Goal: Task Accomplishment & Management: Use online tool/utility

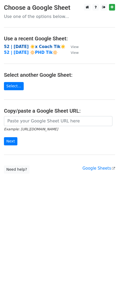
click at [36, 45] on strong "52 | [DATE] ☀️x Coach Tik☀️" at bounding box center [35, 46] width 62 height 5
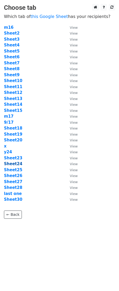
click at [16, 163] on strong "Sheet24" at bounding box center [13, 164] width 18 height 5
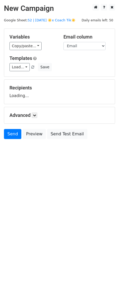
click at [51, 23] on main "New Campaign Daily emails left: 50 Google Sheet: 52 | SEP 17 ☀️x Coach Tik☀️ Va…" at bounding box center [59, 73] width 119 height 138
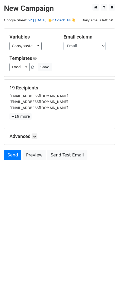
click at [55, 20] on link "52 | [DATE] ☀️x Coach Tik☀️" at bounding box center [52, 20] width 48 height 4
click at [26, 68] on link "Load..." at bounding box center [20, 67] width 20 height 8
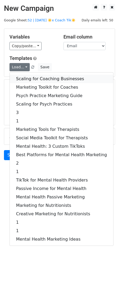
click at [41, 82] on link "Scaling for Coaching Businesses" at bounding box center [62, 79] width 104 height 8
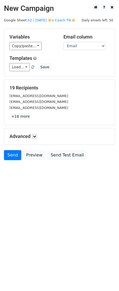
click at [32, 136] on h5 "Advanced" at bounding box center [60, 137] width 100 height 6
click at [36, 136] on icon at bounding box center [34, 136] width 3 height 3
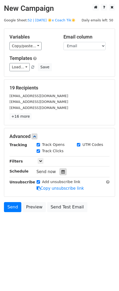
click at [64, 173] on div at bounding box center [63, 171] width 7 height 7
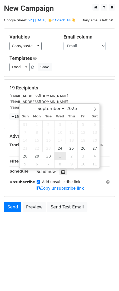
type input "2025-10-01 12:00"
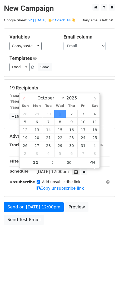
select select "8"
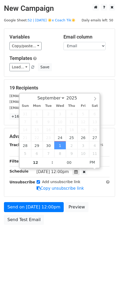
click at [23, 98] on div "September October November December 2025" at bounding box center [60, 97] width 80 height 9
type input "2025-09-24 12:00"
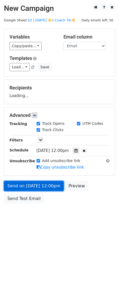
click at [49, 188] on link "Send on Sep 24 at 12:00pm" at bounding box center [34, 186] width 60 height 10
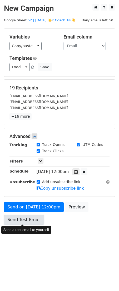
click at [28, 220] on link "Send Test Email" at bounding box center [24, 220] width 40 height 10
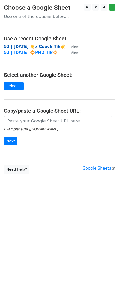
click at [27, 44] on strong "52 | SEP 17 ☀️x Coach Tik☀️" at bounding box center [35, 46] width 62 height 5
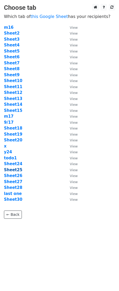
click at [16, 172] on strong "Sheet25" at bounding box center [13, 170] width 18 height 5
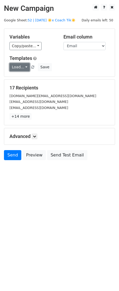
click at [19, 67] on link "Load..." at bounding box center [20, 67] width 20 height 8
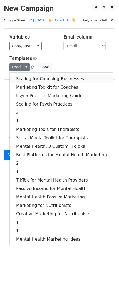
click at [34, 75] on link "Scaling for Coaching Businesses" at bounding box center [62, 79] width 104 height 8
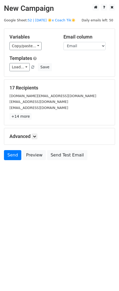
click at [32, 134] on h5 "Advanced" at bounding box center [60, 137] width 100 height 6
click at [35, 134] on link at bounding box center [35, 137] width 6 height 6
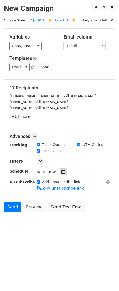
click at [60, 172] on div at bounding box center [63, 171] width 7 height 7
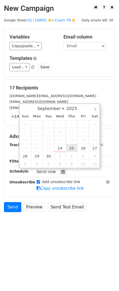
type input "2025-09-25 12:00"
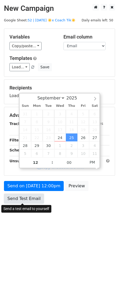
click at [34, 194] on link "Send Test Email" at bounding box center [24, 199] width 40 height 10
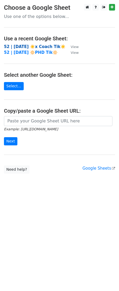
click at [39, 48] on strong "52 | [DATE] ☀️x Coach Tik☀️" at bounding box center [35, 46] width 62 height 5
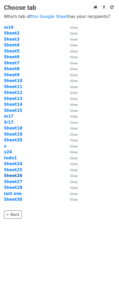
click at [16, 178] on strong "Sheet26" at bounding box center [13, 175] width 18 height 5
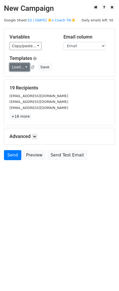
click at [22, 67] on link "Load..." at bounding box center [20, 67] width 20 height 8
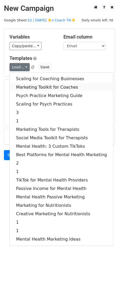
click at [31, 84] on link "Marketing Toolkit for Coaches" at bounding box center [62, 87] width 104 height 8
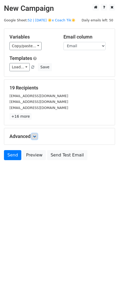
click at [35, 136] on icon at bounding box center [34, 136] width 3 height 3
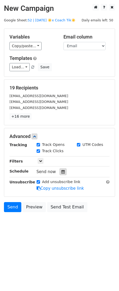
click at [62, 170] on icon at bounding box center [62, 172] width 3 height 4
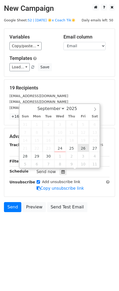
type input "[DATE] 12:00"
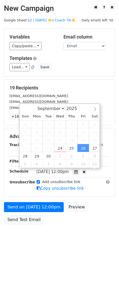
scroll to position [0, 0]
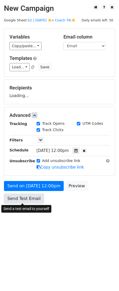
click at [33, 202] on link "Send Test Email" at bounding box center [24, 199] width 40 height 10
